Goal: Transaction & Acquisition: Book appointment/travel/reservation

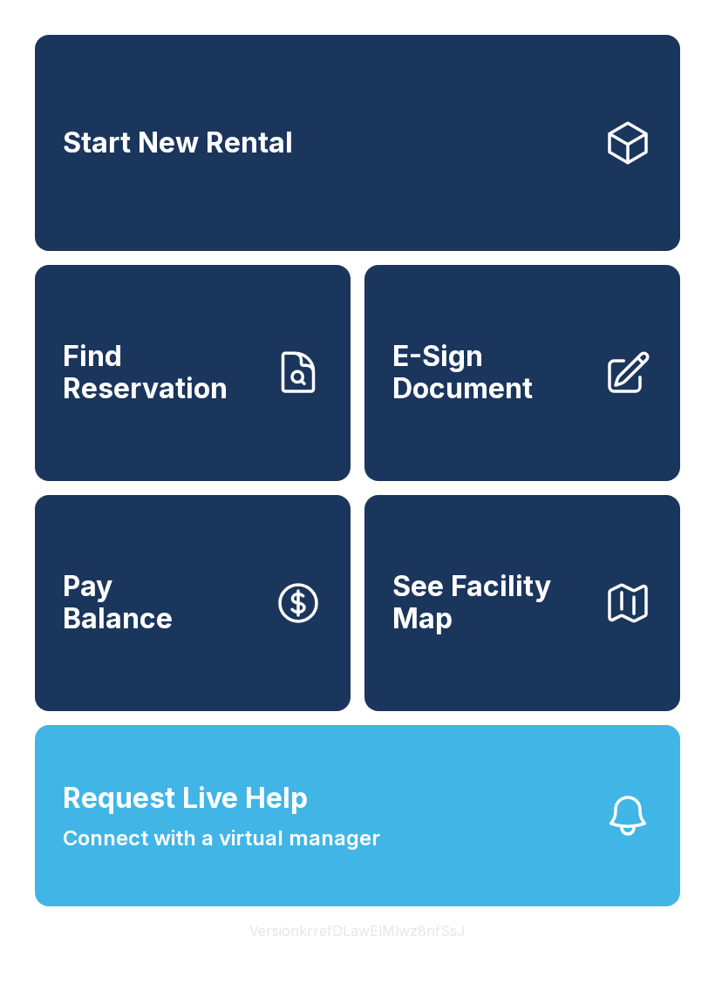
click at [561, 122] on link "Start New Rental" at bounding box center [357, 143] width 645 height 216
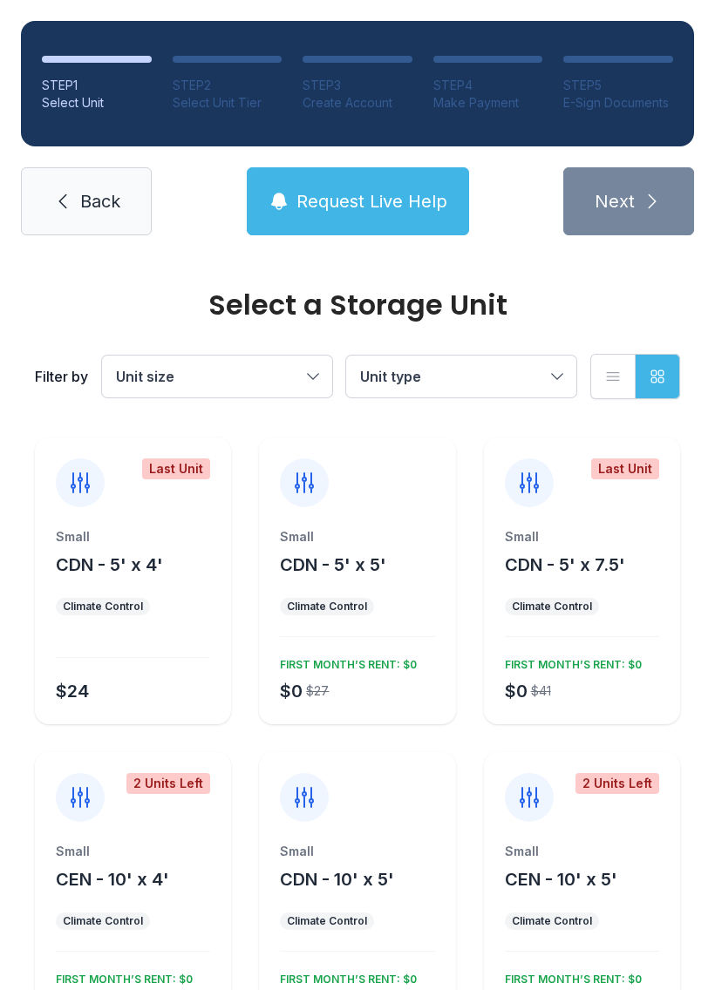
click at [316, 369] on button "Unit size" at bounding box center [217, 377] width 230 height 42
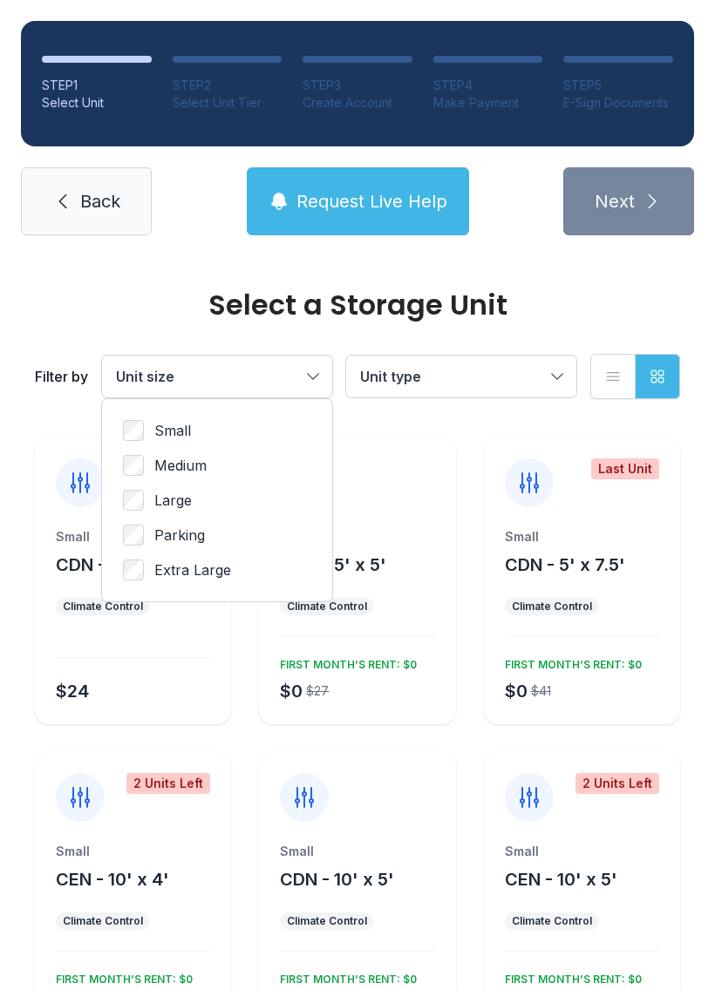
click at [555, 375] on button "Unit type" at bounding box center [461, 377] width 230 height 42
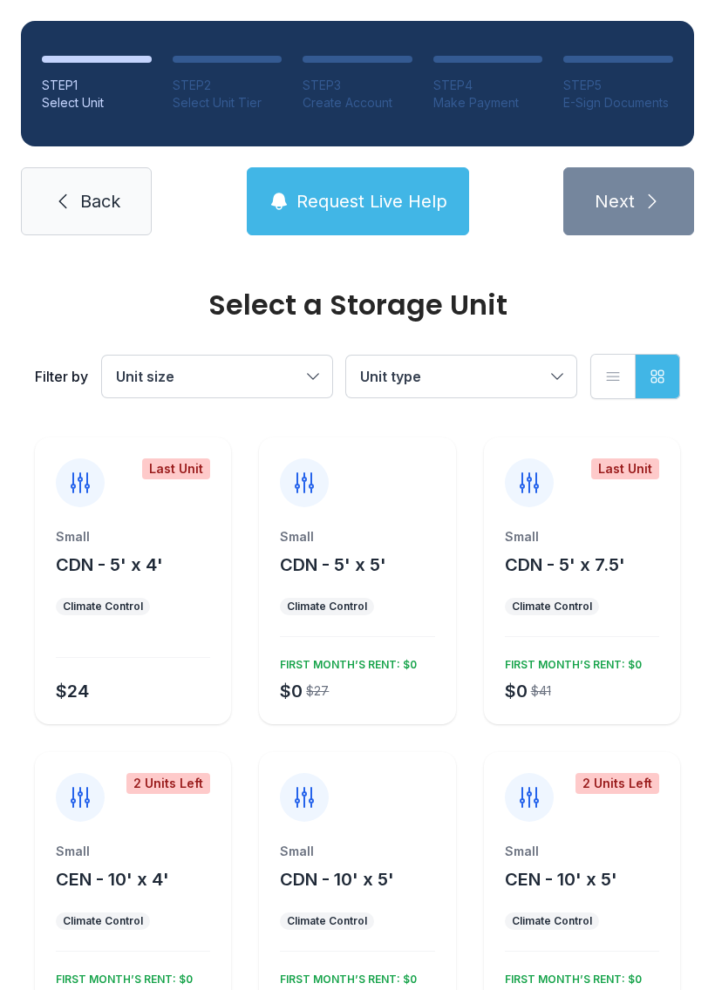
click at [609, 576] on button "CDN - 5' x 7.5'" at bounding box center [565, 564] width 120 height 24
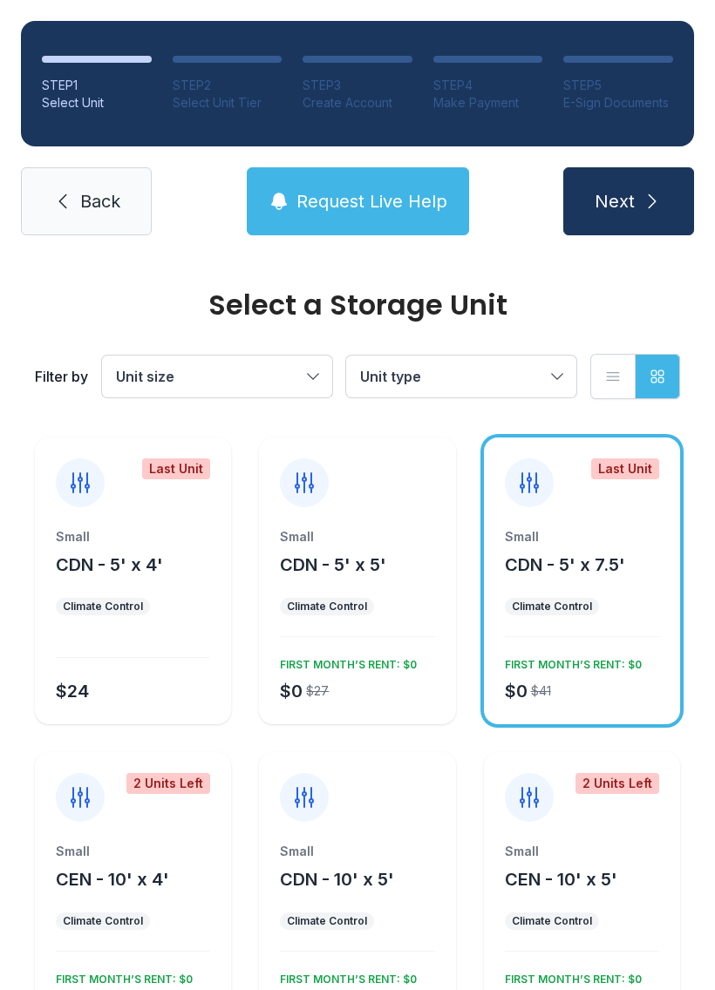
click at [613, 687] on div "$0 $41 FIRST MONTH’S RENT: $0" at bounding box center [578, 677] width 161 height 52
click at [615, 545] on div "Small" at bounding box center [582, 536] width 154 height 17
click at [645, 206] on icon "submit" at bounding box center [651, 201] width 21 height 21
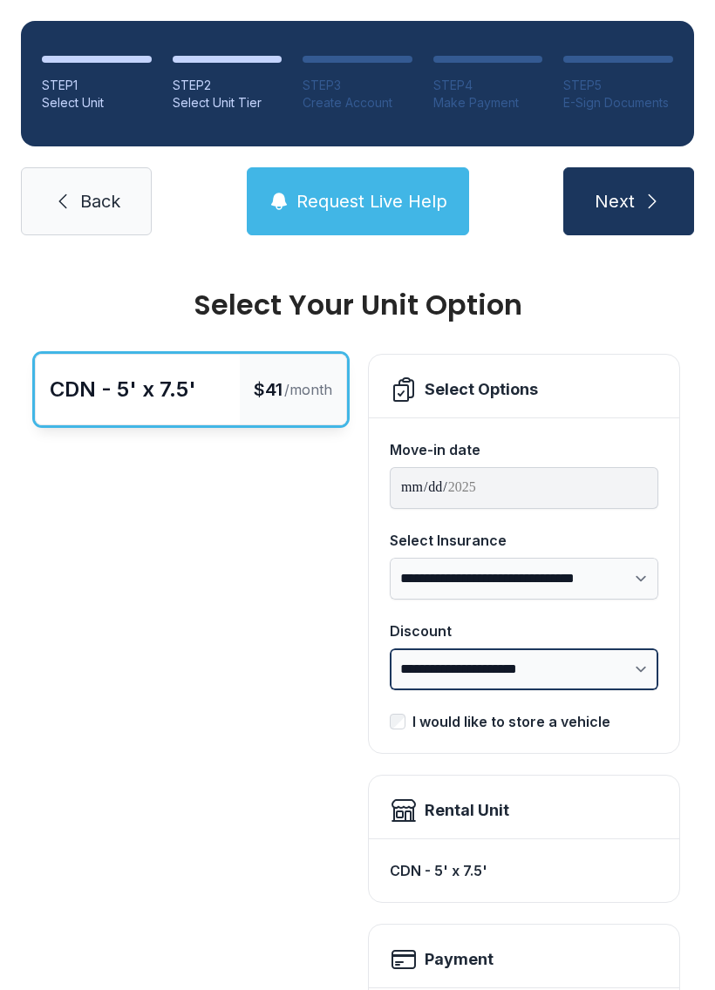
click at [643, 674] on select "**********" at bounding box center [524, 669] width 268 height 42
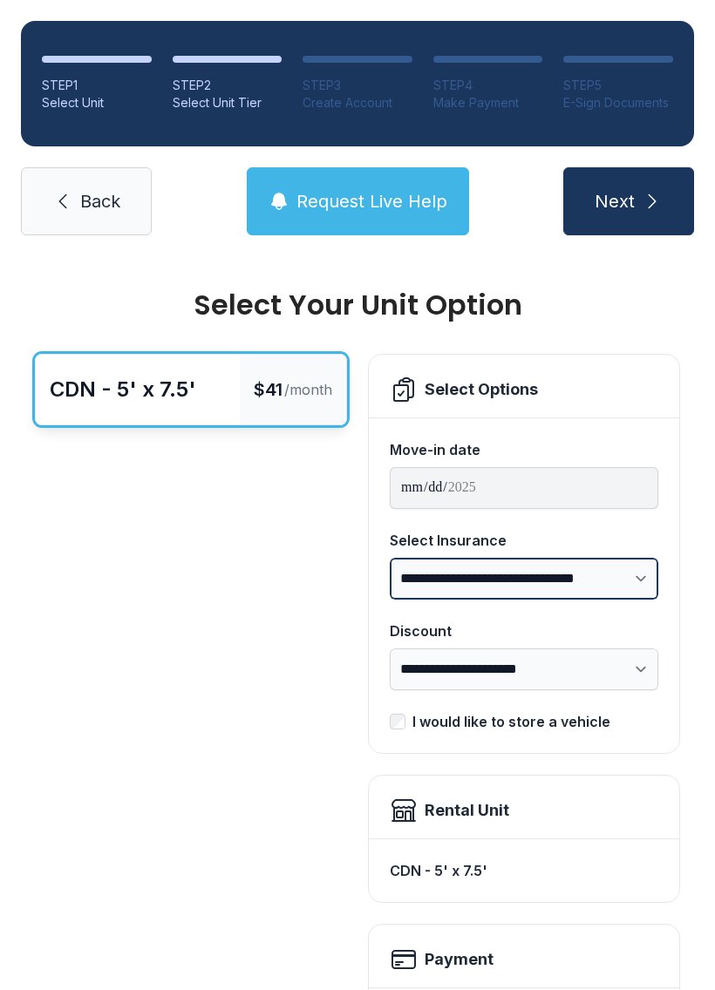
click at [634, 573] on select "**********" at bounding box center [524, 579] width 268 height 42
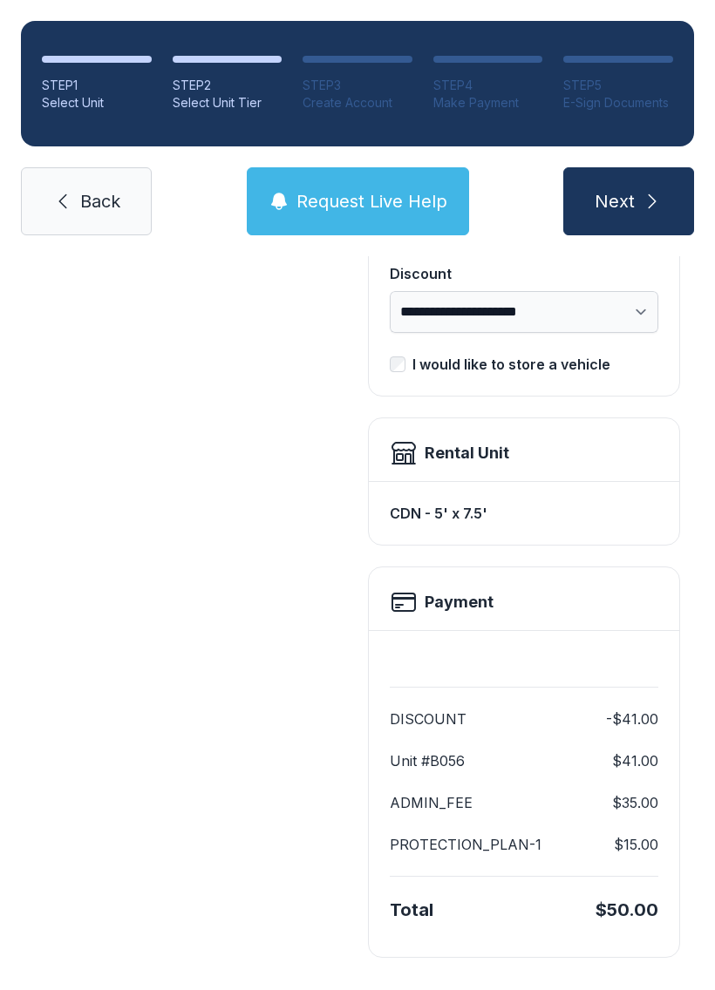
scroll to position [356, 0]
click at [635, 200] on button "Next" at bounding box center [628, 201] width 131 height 68
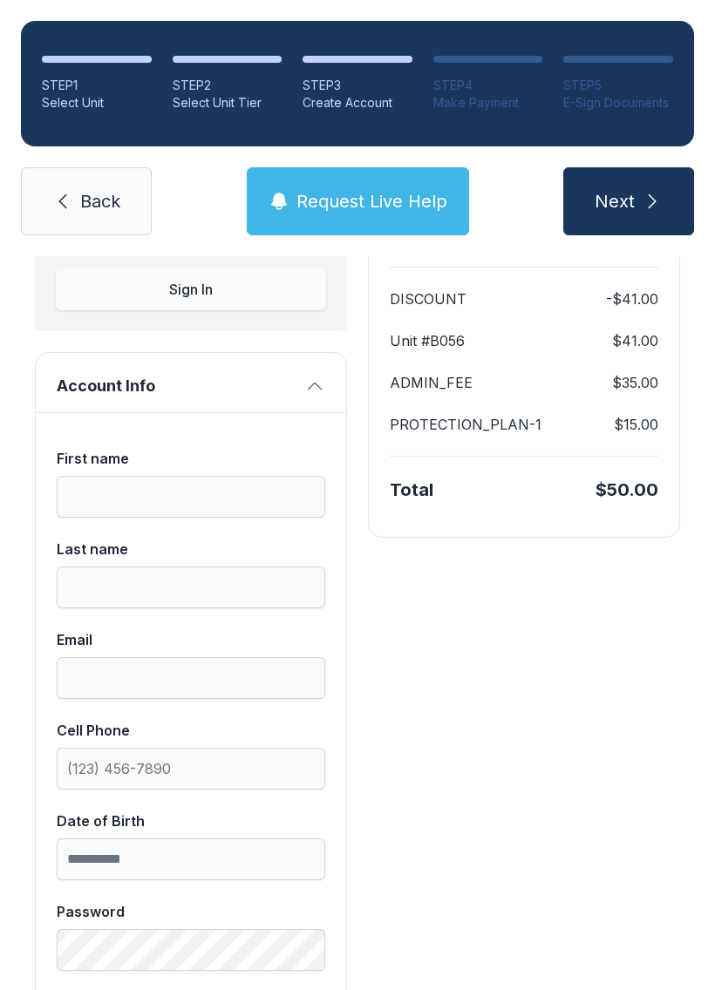
scroll to position [215, 0]
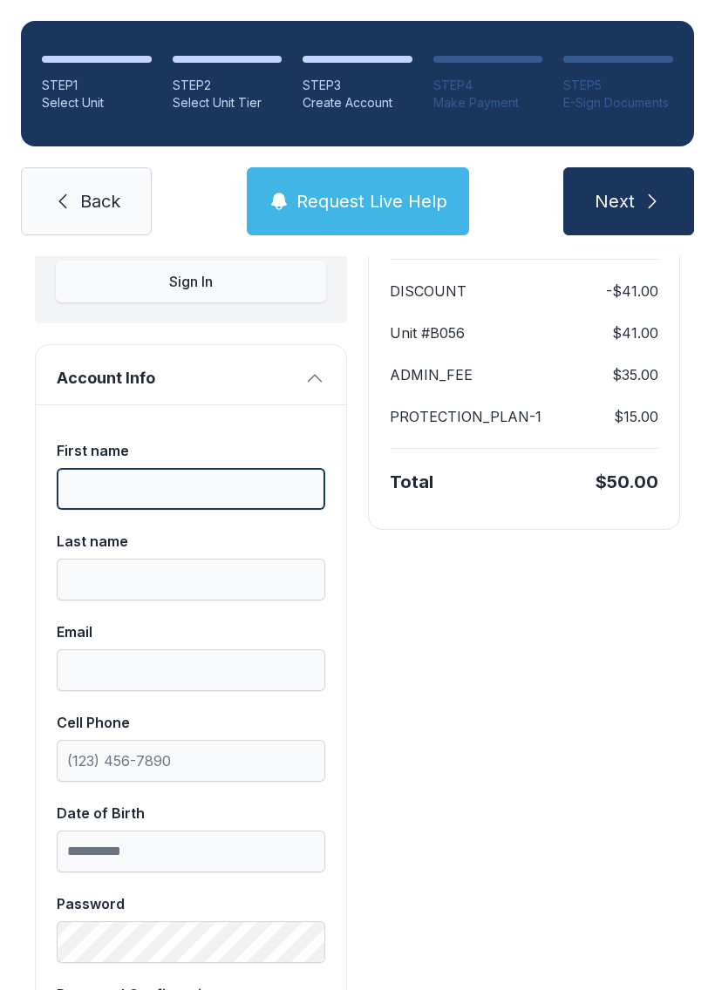
click at [164, 484] on input "First name" at bounding box center [191, 489] width 268 height 42
type input "*****"
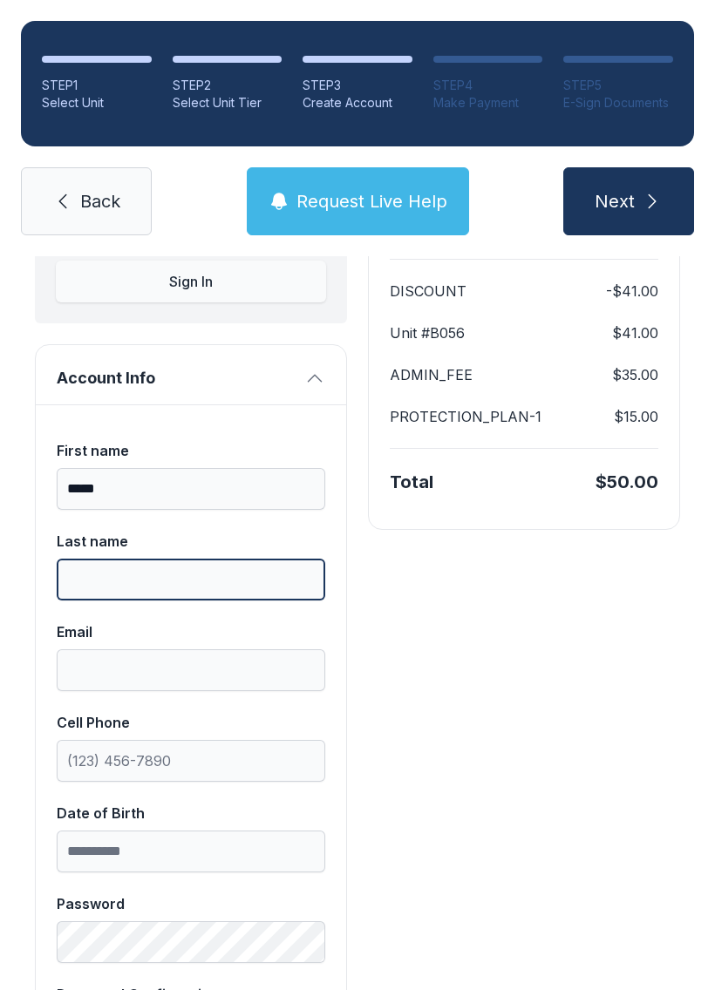
click at [242, 573] on input "Last name" at bounding box center [191, 580] width 268 height 42
click at [388, 220] on button "Request Live Help" at bounding box center [358, 201] width 222 height 68
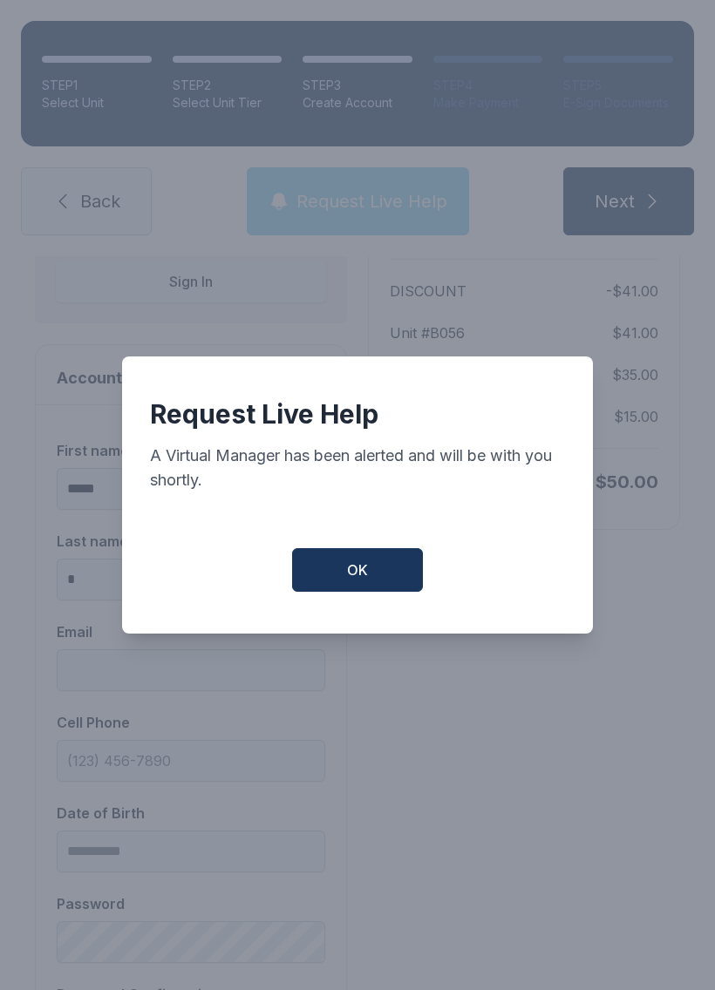
click at [359, 611] on div "Request Live Help A Virtual Manager has been alerted and will be with you short…" at bounding box center [357, 494] width 471 height 277
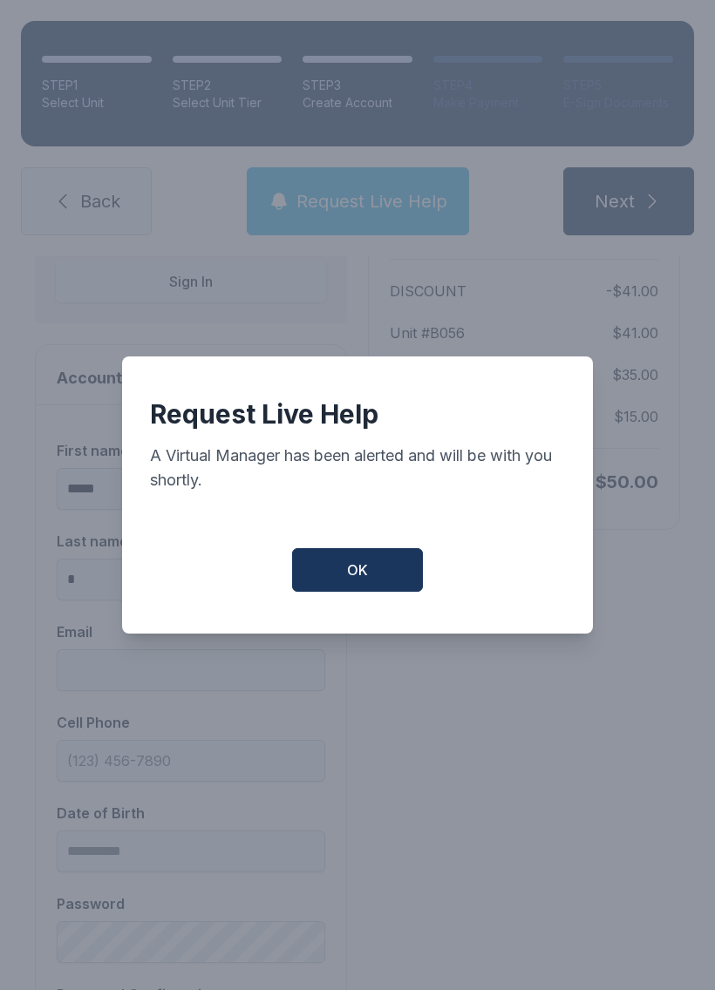
click at [362, 572] on span "OK" at bounding box center [357, 569] width 21 height 21
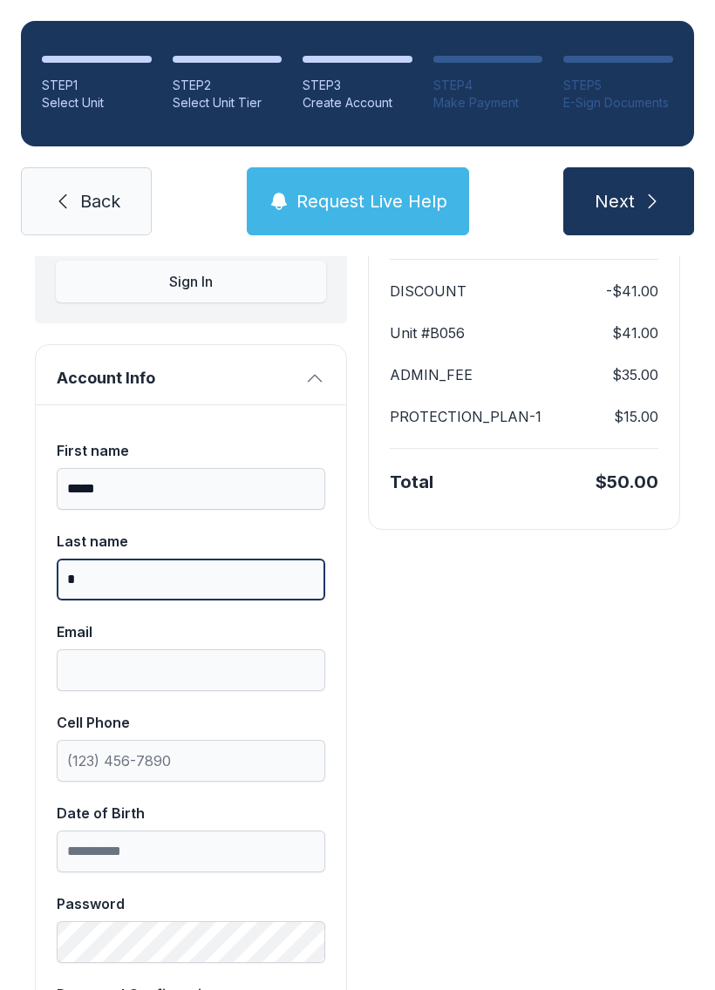
click at [131, 581] on input "*" at bounding box center [191, 580] width 268 height 42
type input "*******"
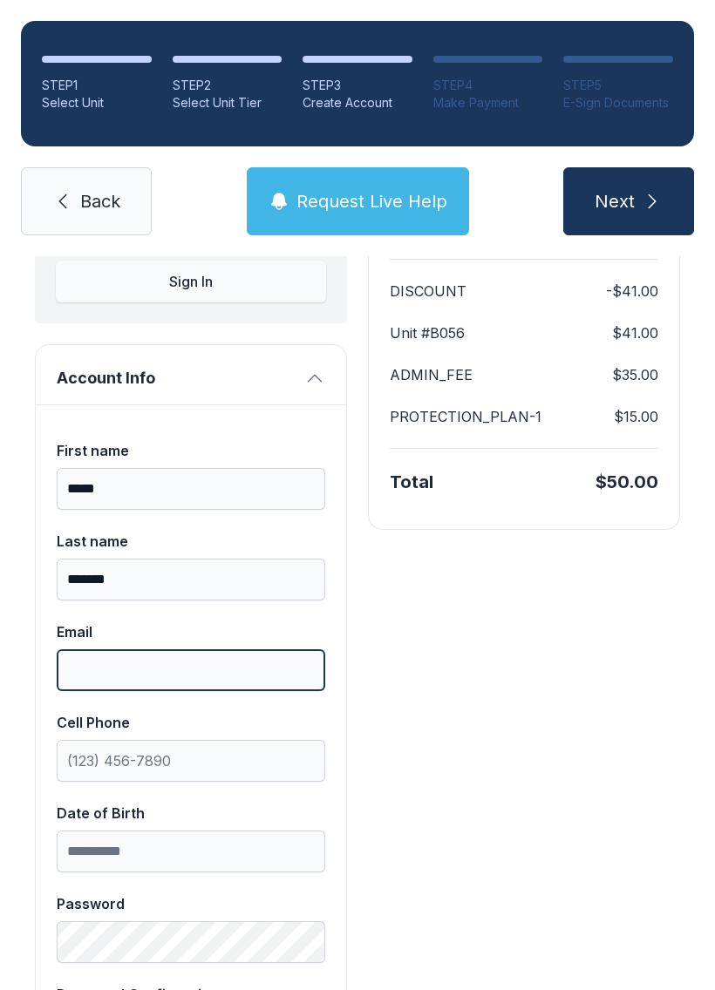
click at [252, 667] on input "Email" at bounding box center [191, 670] width 268 height 42
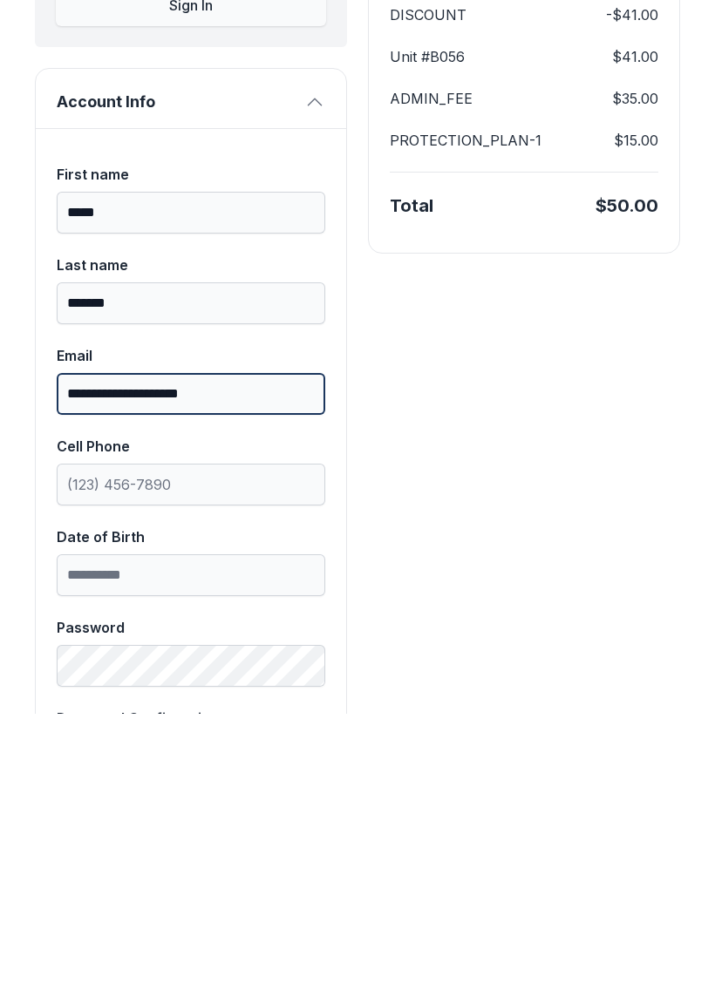
type input "**********"
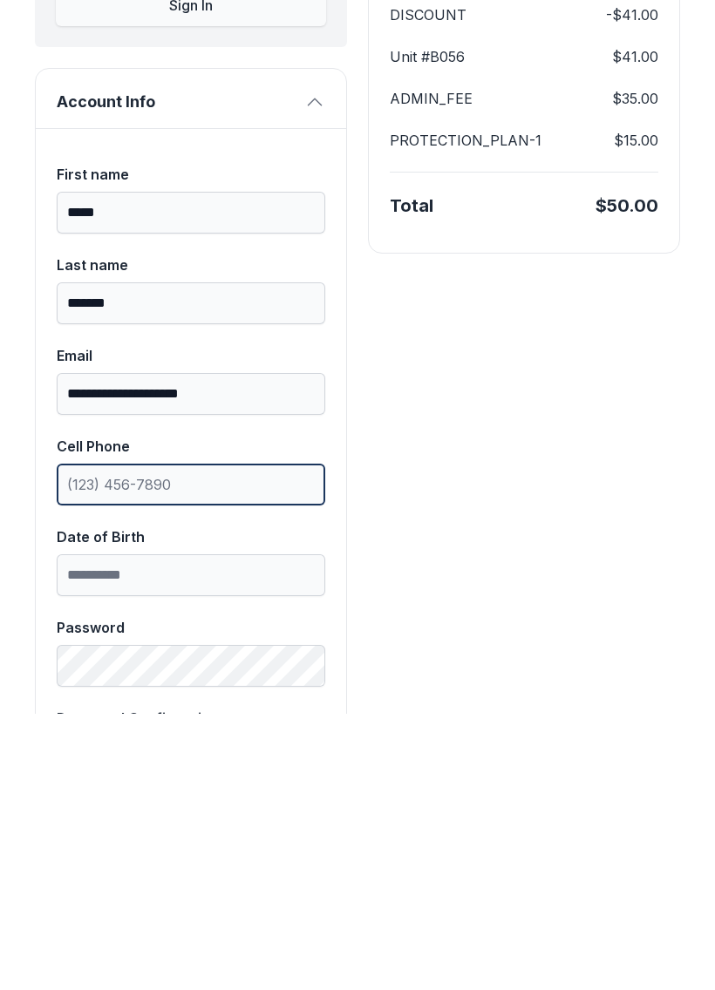
click at [268, 740] on input "Cell Phone" at bounding box center [191, 761] width 268 height 42
type input "[PHONE_NUMBER]"
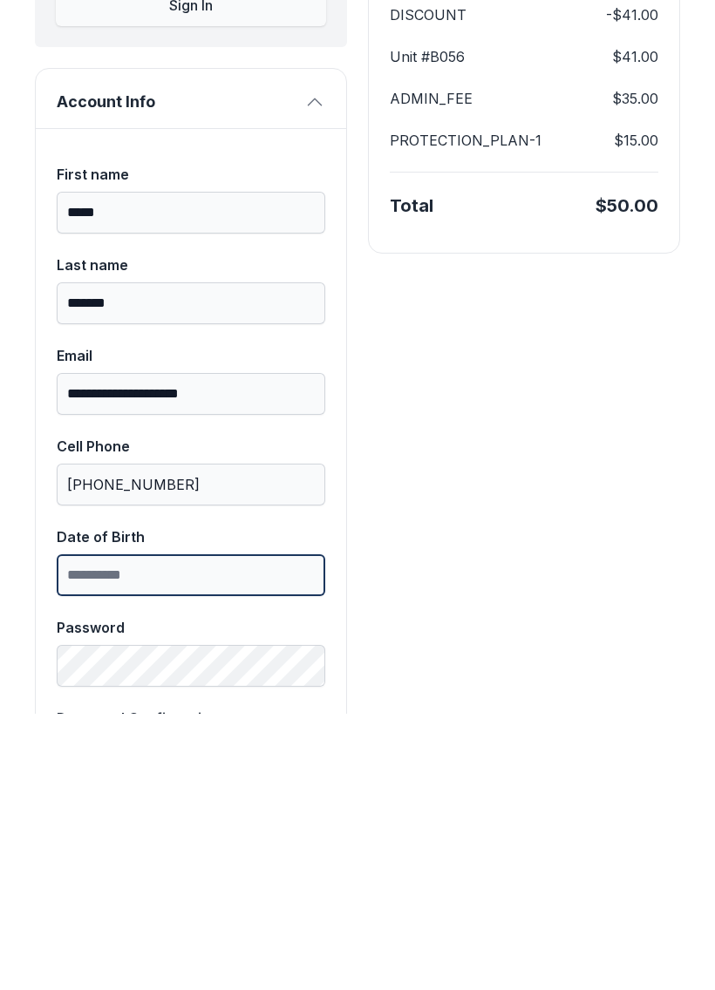
click at [256, 830] on input "Date of Birth" at bounding box center [191, 851] width 268 height 42
type input "**********"
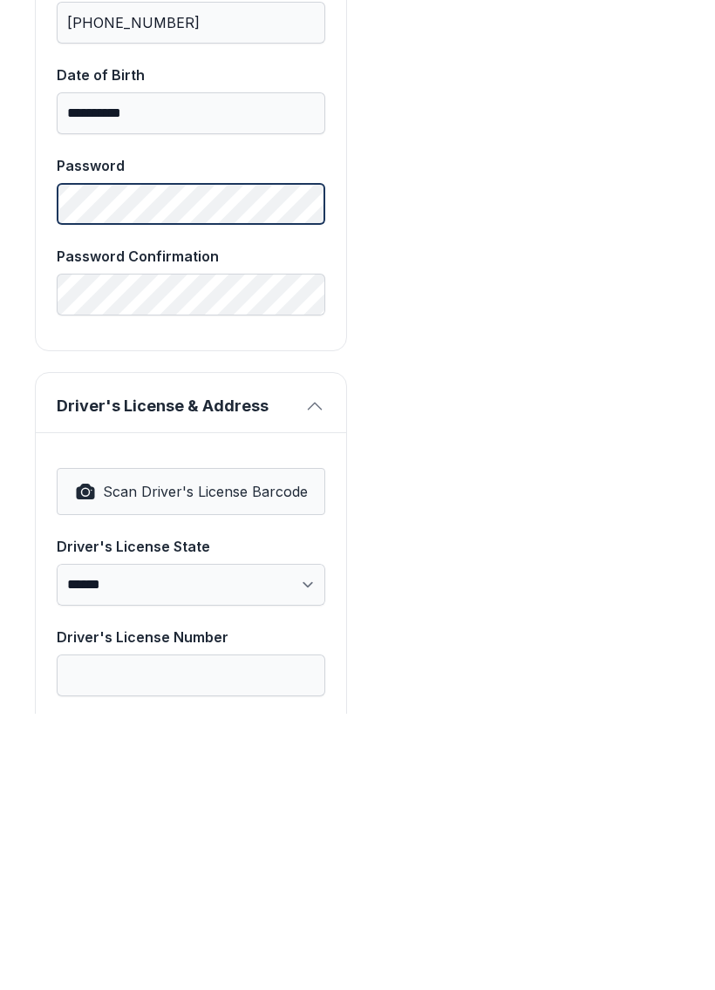
scroll to position [679, 0]
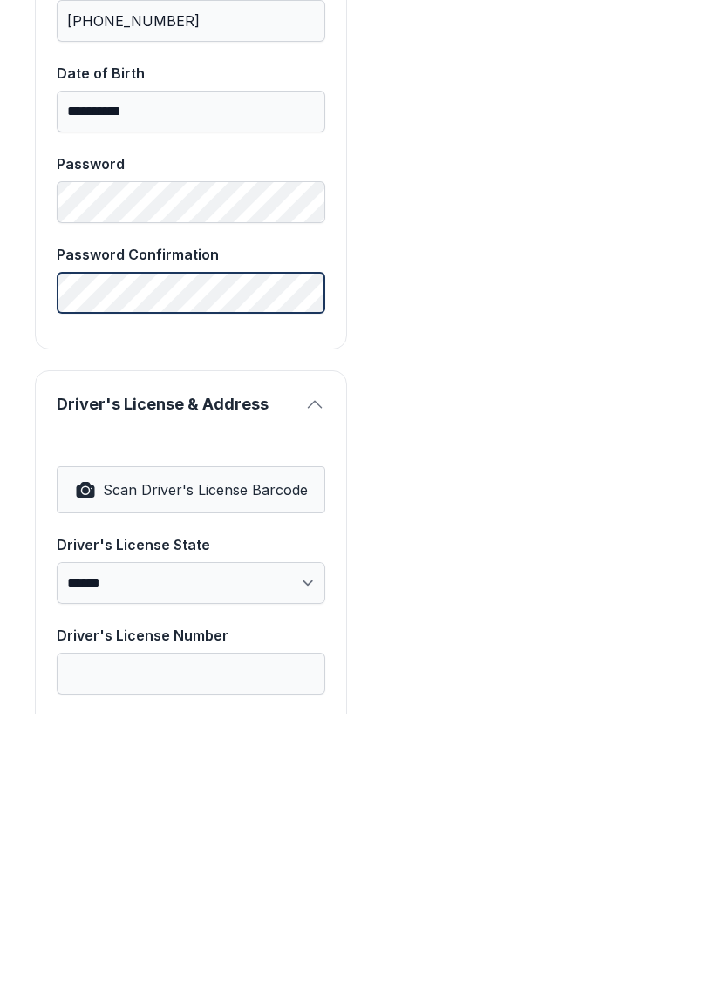
click at [204, 520] on label "Password Confirmation" at bounding box center [191, 555] width 268 height 70
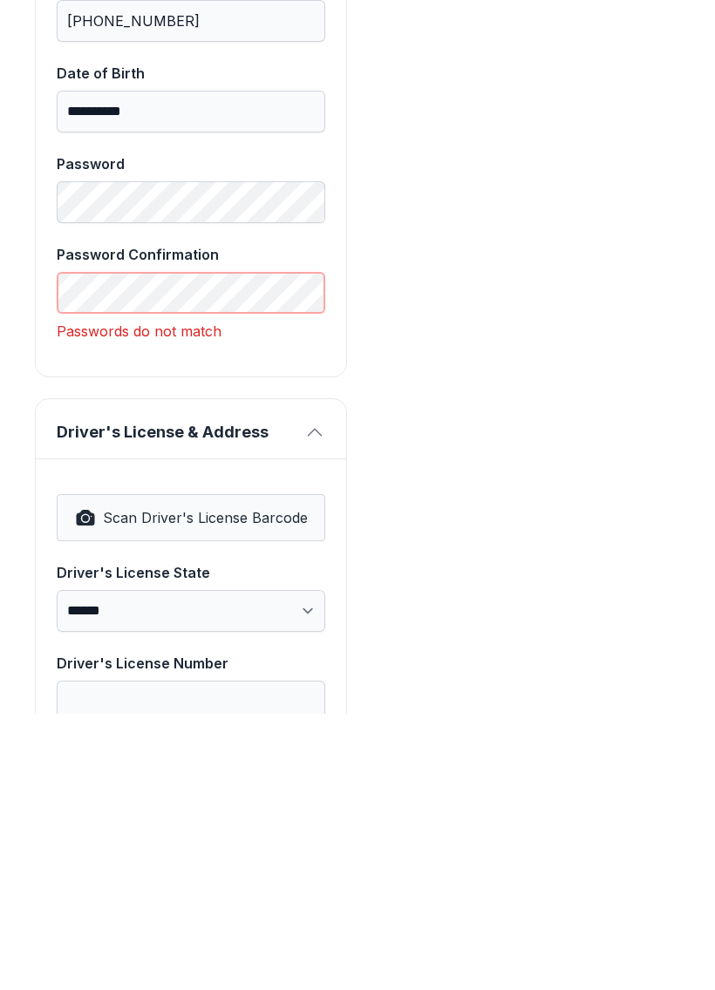
click at [627, 167] on button "Next" at bounding box center [628, 201] width 131 height 68
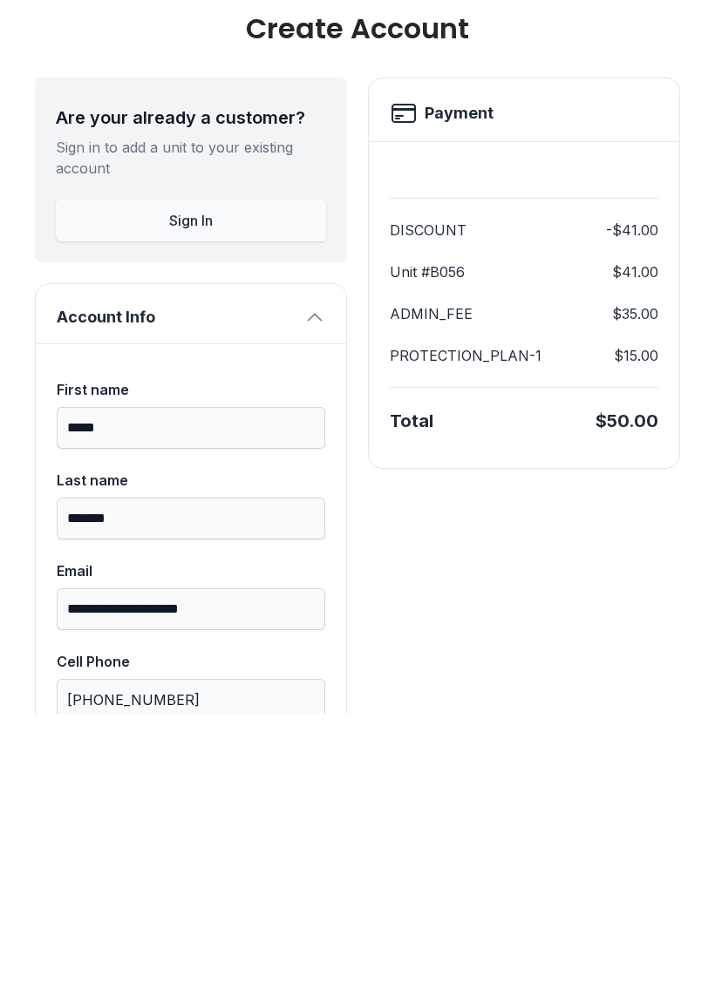
scroll to position [0, 0]
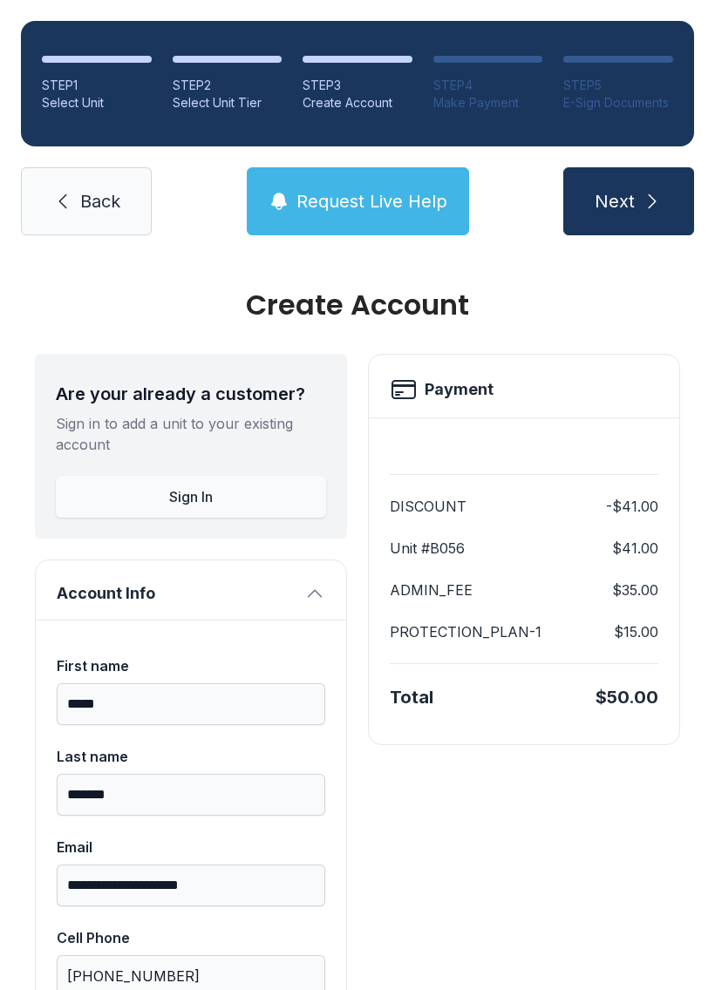
click at [341, 189] on span "Request Live Help" at bounding box center [371, 201] width 151 height 24
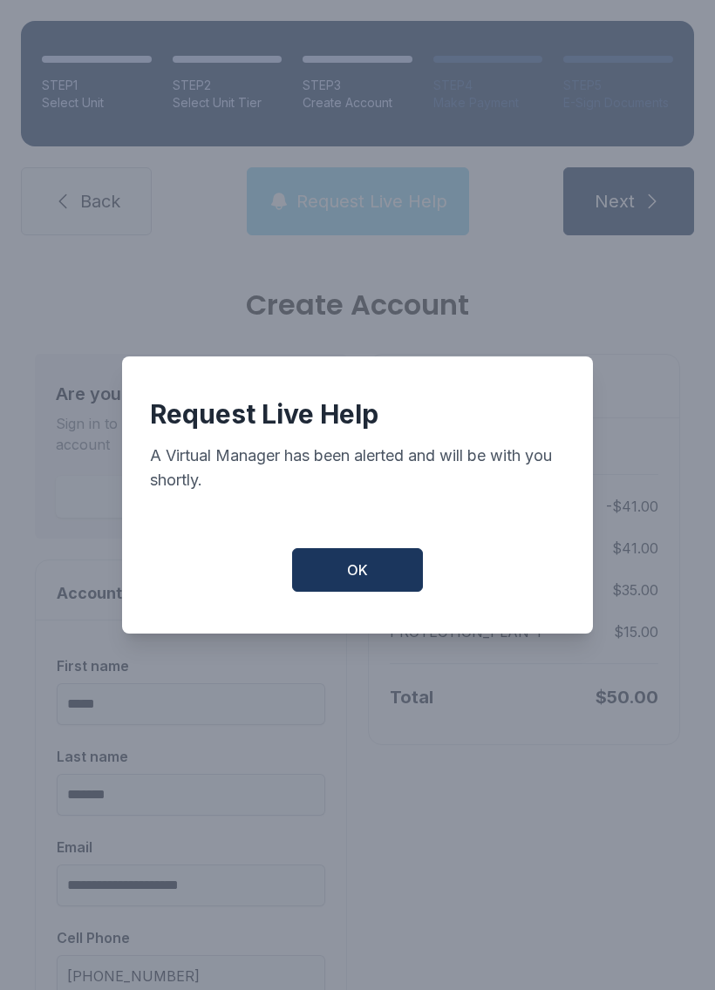
click at [343, 566] on button "OK" at bounding box center [357, 570] width 131 height 44
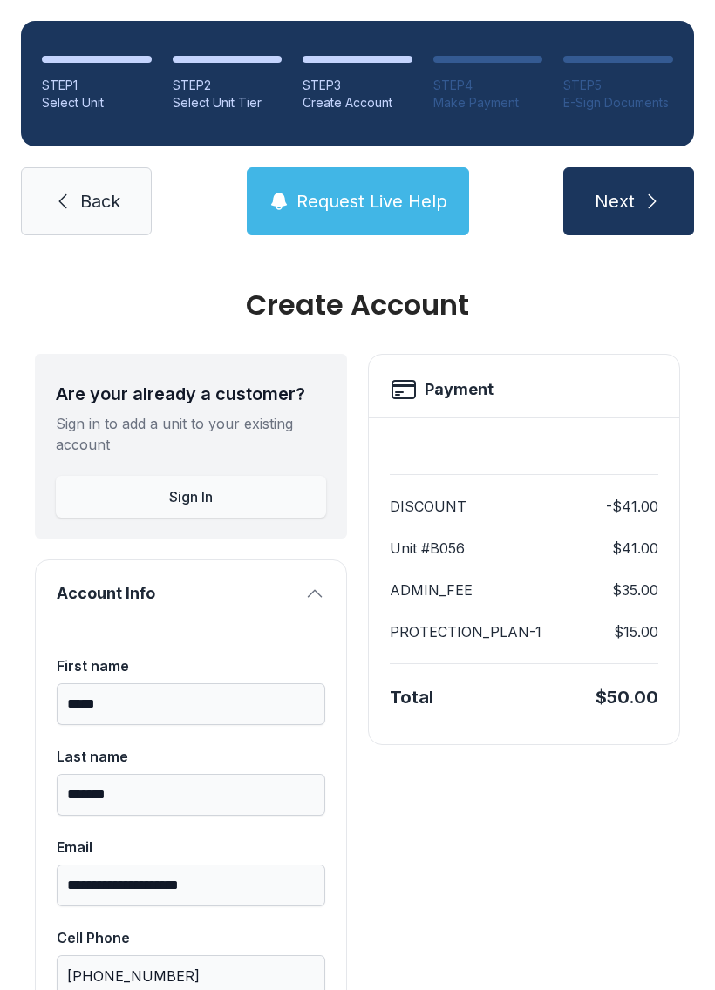
click at [100, 167] on link "Back" at bounding box center [86, 201] width 131 height 68
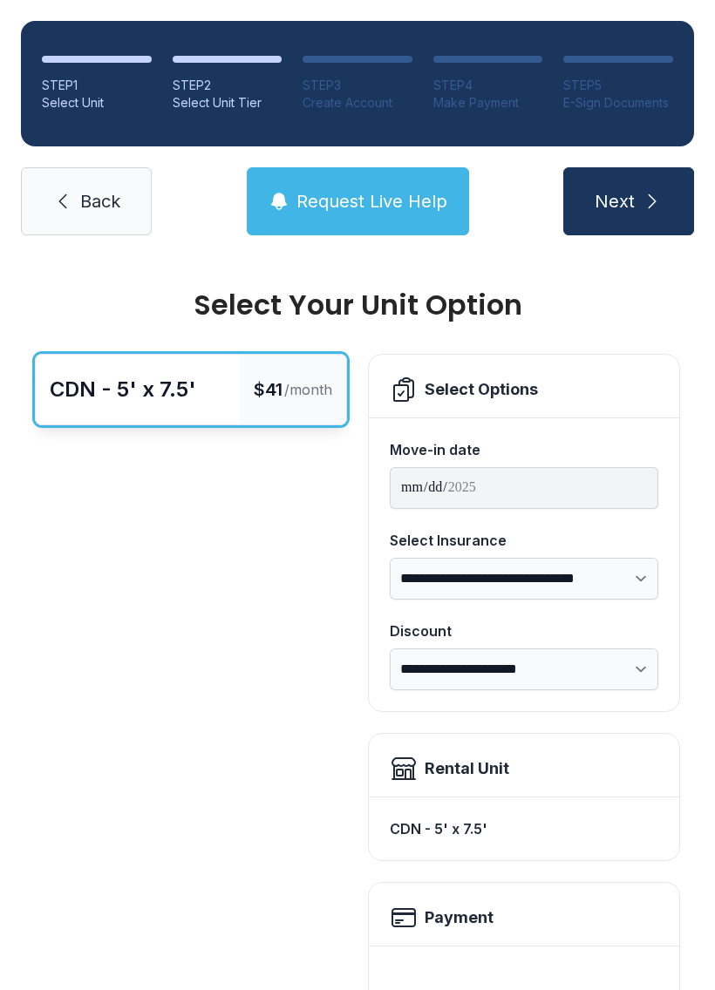
click at [93, 193] on span "Back" at bounding box center [100, 201] width 40 height 24
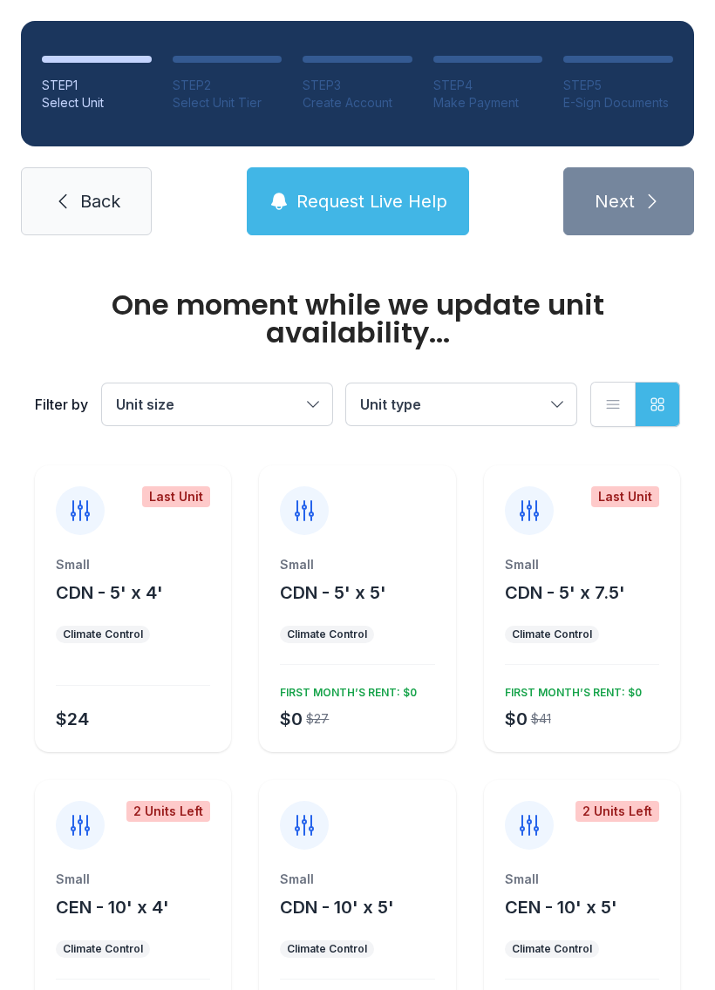
click at [97, 209] on span "Back" at bounding box center [100, 201] width 40 height 24
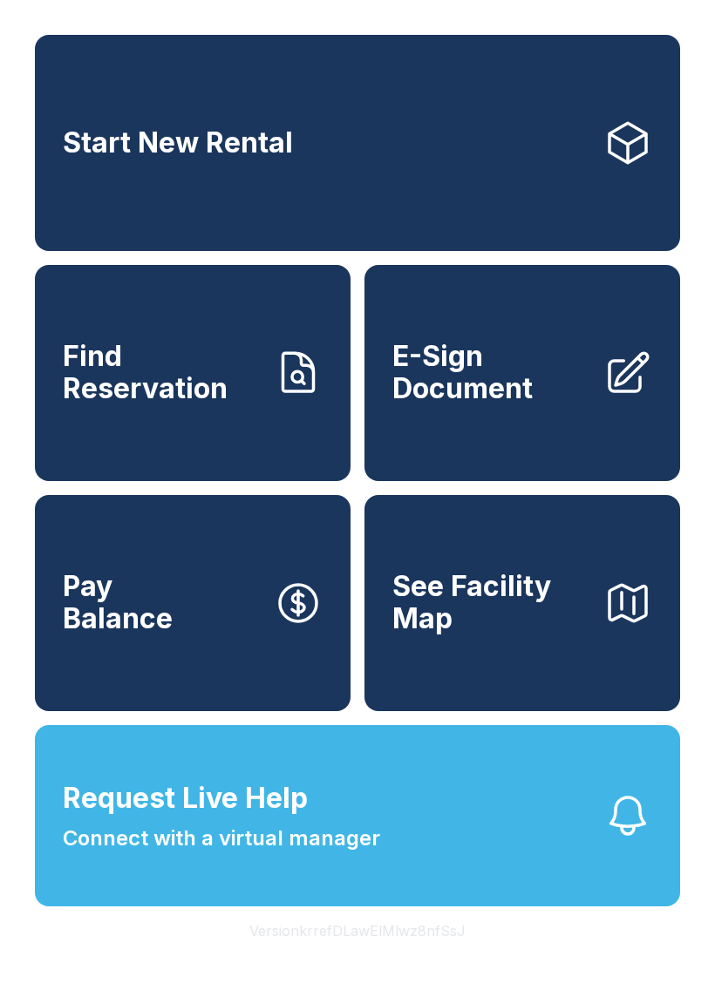
click at [245, 951] on button "Version krrefDLawElMlwz8nfSsJ" at bounding box center [357, 930] width 244 height 49
click at [248, 808] on button "Request Live Help Connect with a virtual manager" at bounding box center [357, 815] width 645 height 181
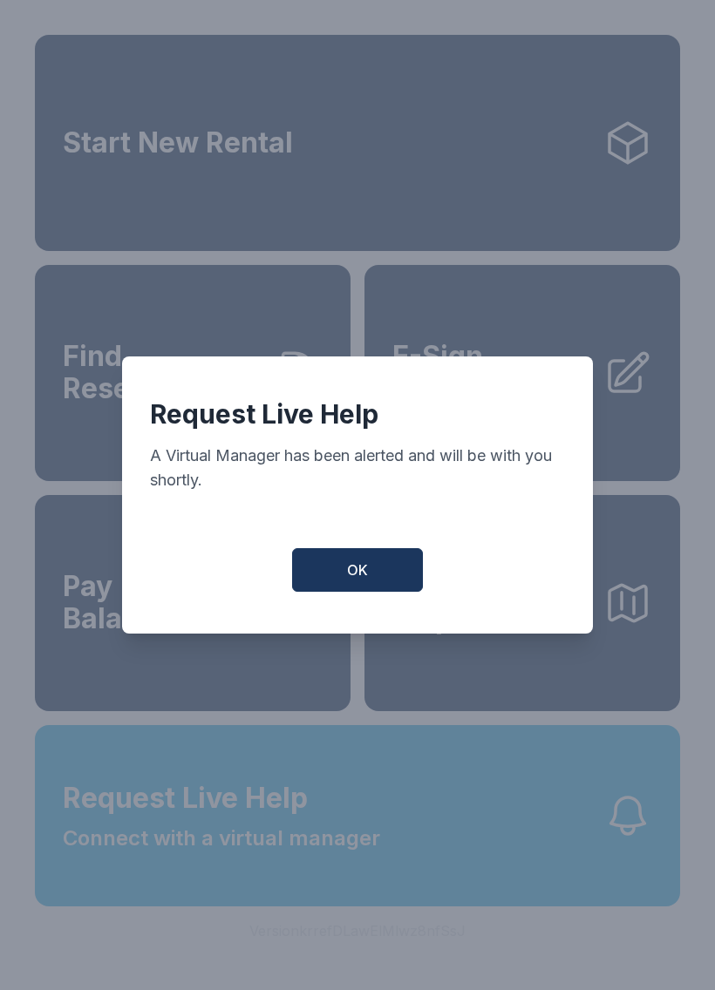
click at [372, 571] on button "OK" at bounding box center [357, 570] width 131 height 44
